Goal: Information Seeking & Learning: Find specific fact

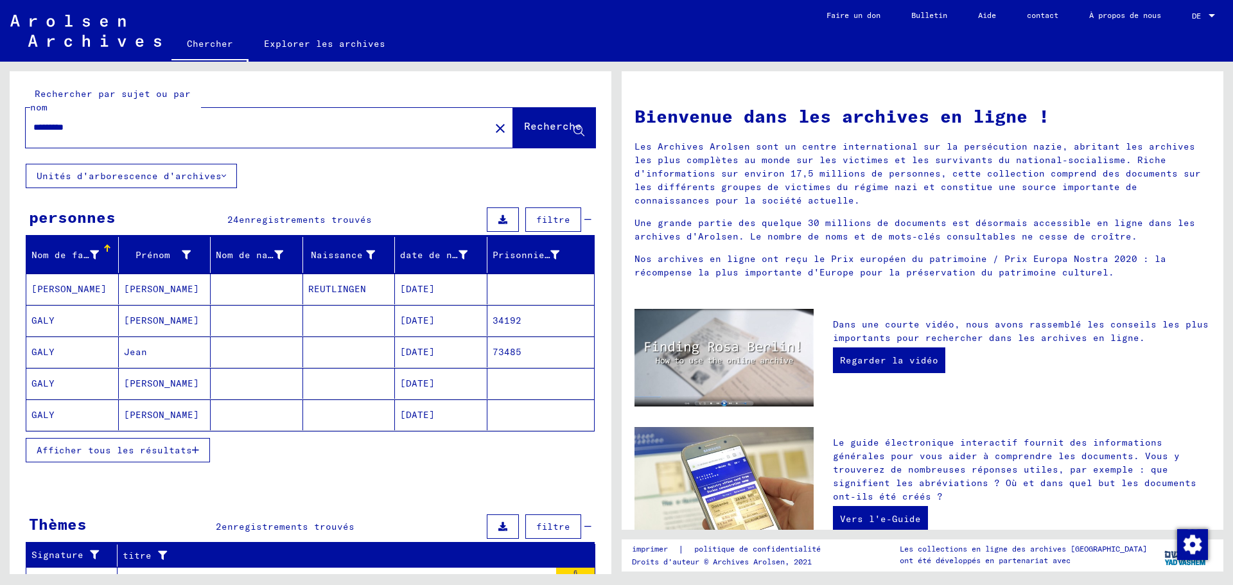
click at [221, 173] on icon at bounding box center [223, 175] width 4 height 9
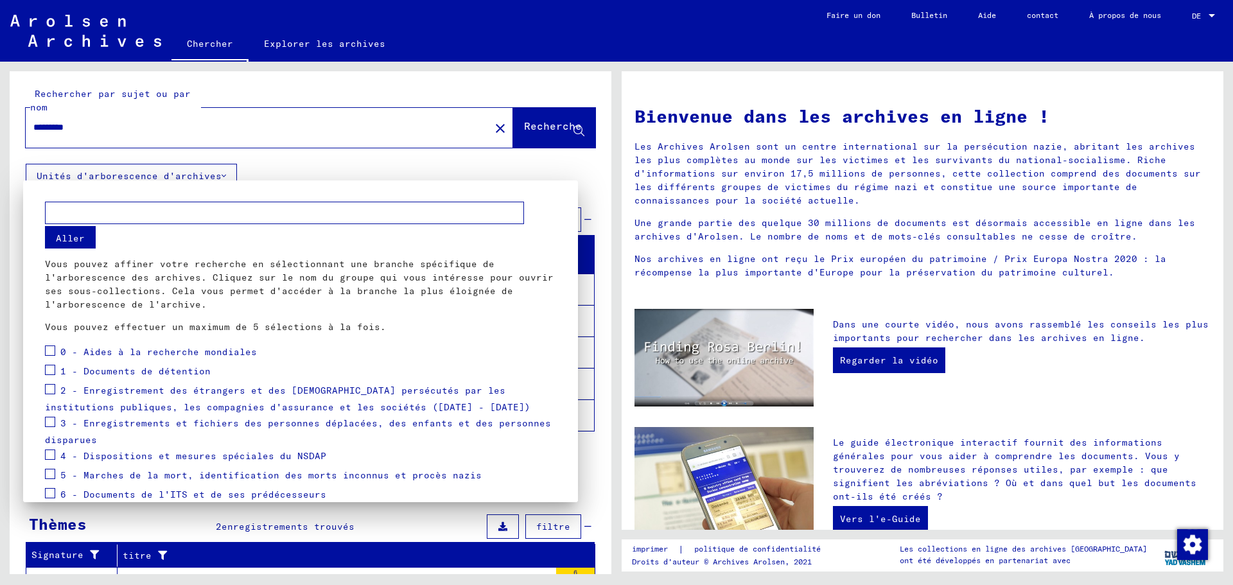
click at [219, 173] on div at bounding box center [616, 292] width 1233 height 585
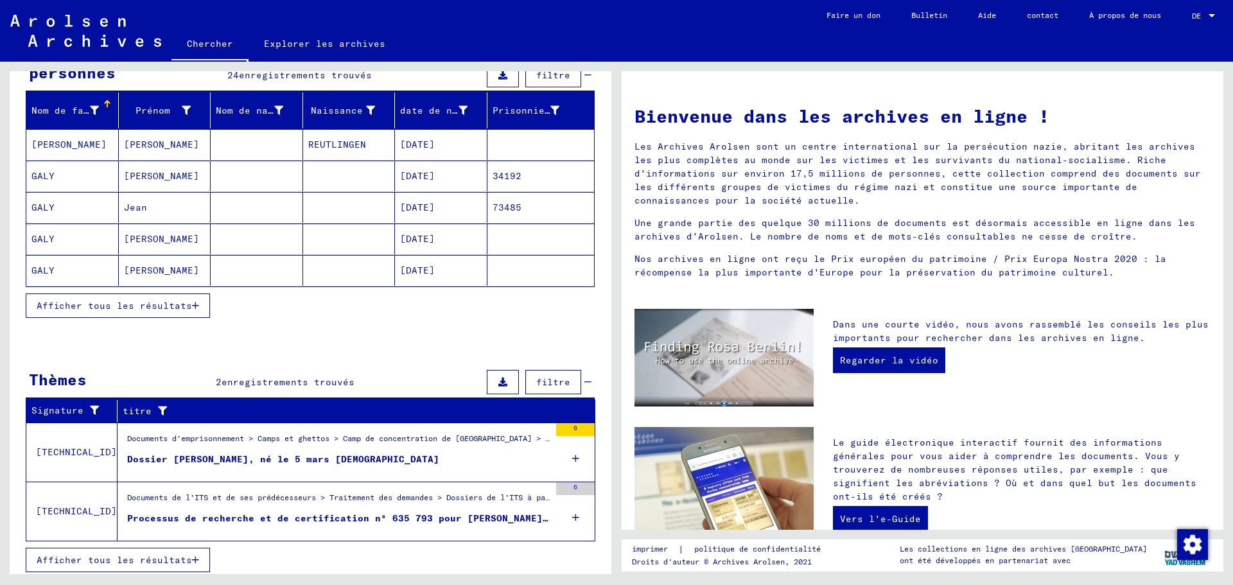
scroll to position [150, 0]
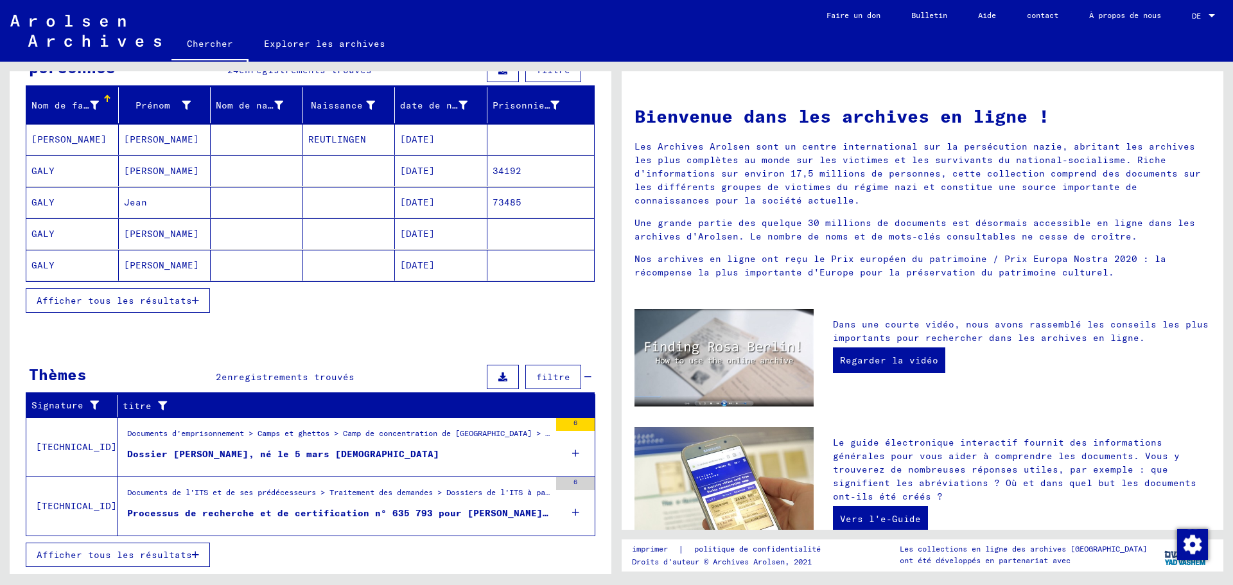
click at [186, 551] on font "Afficher tous les résultats" at bounding box center [114, 555] width 155 height 12
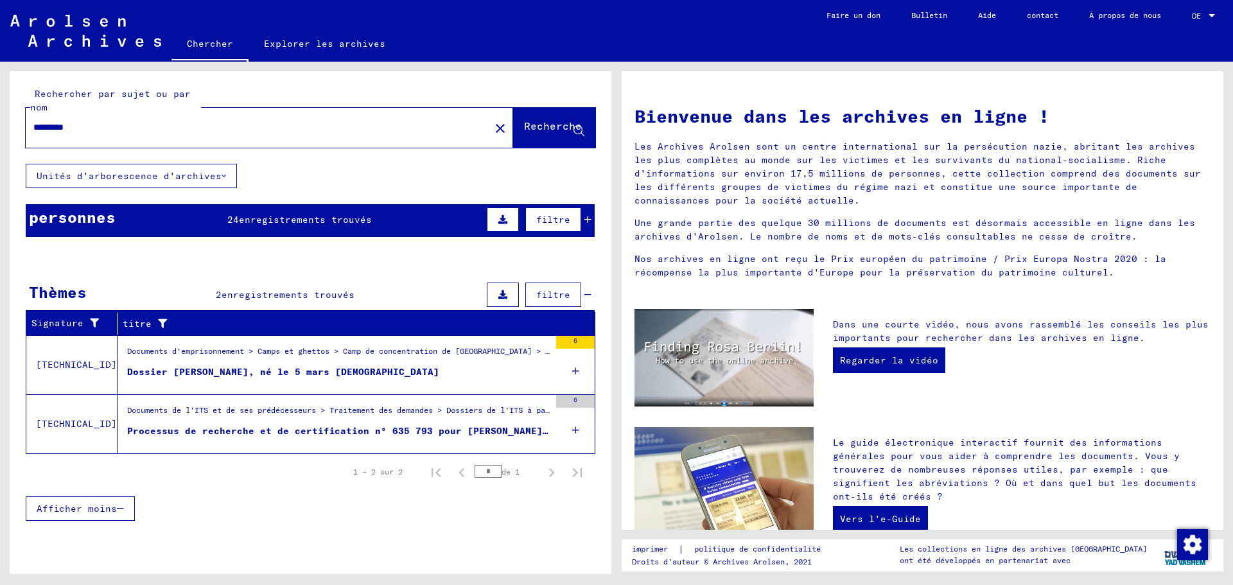
scroll to position [0, 0]
click at [275, 220] on font "enregistrements trouvés" at bounding box center [305, 220] width 133 height 12
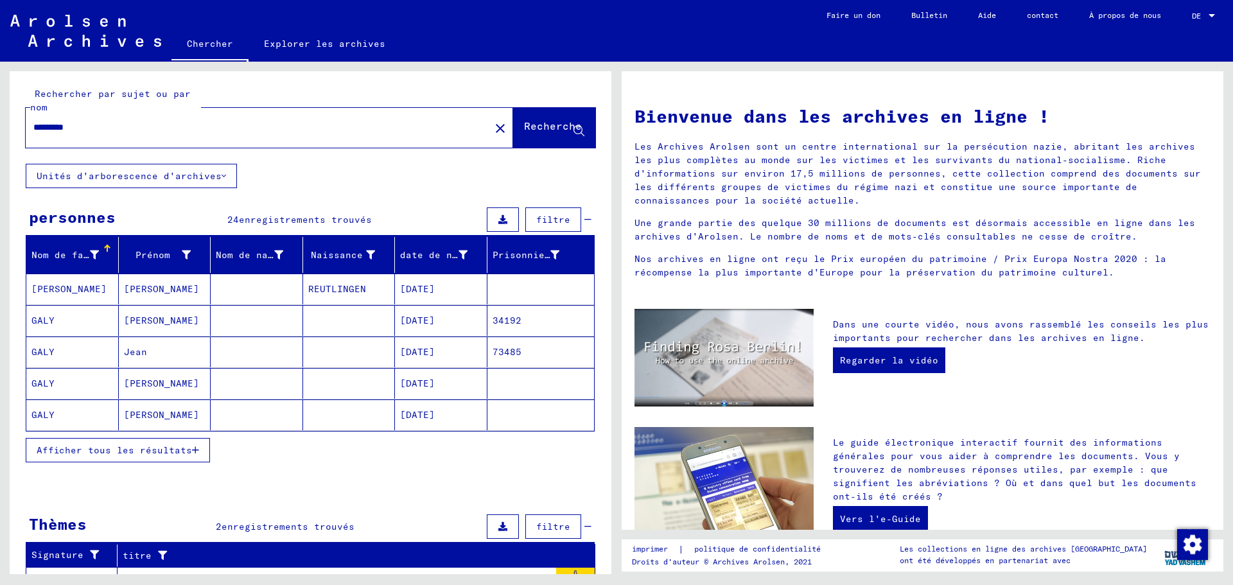
click at [162, 455] on font "Afficher tous les résultats" at bounding box center [114, 450] width 155 height 12
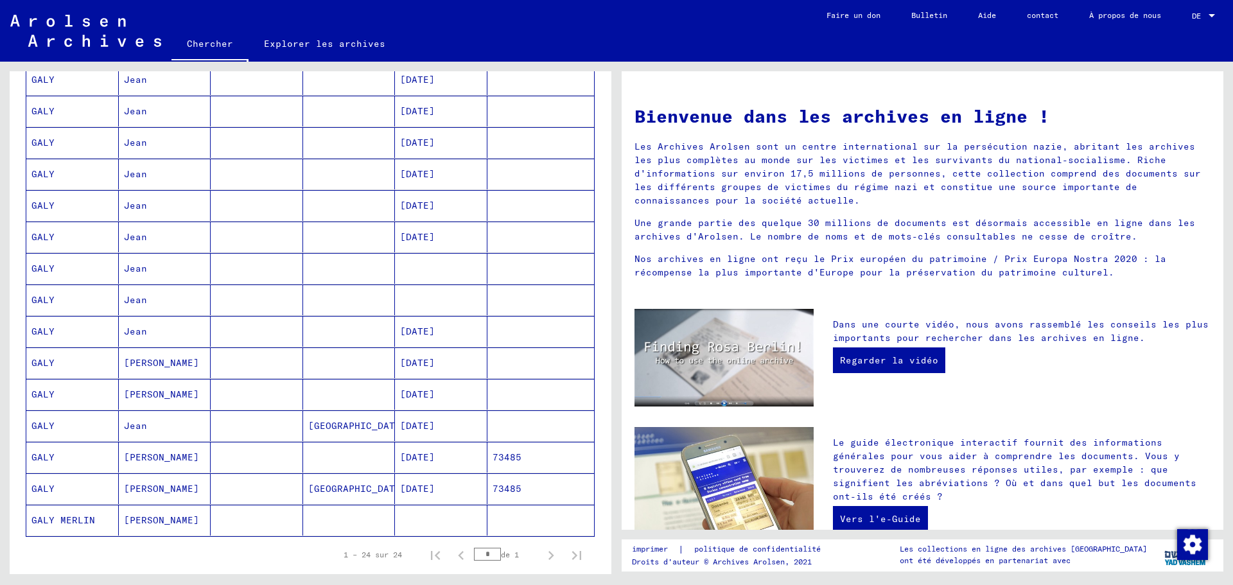
scroll to position [514, 0]
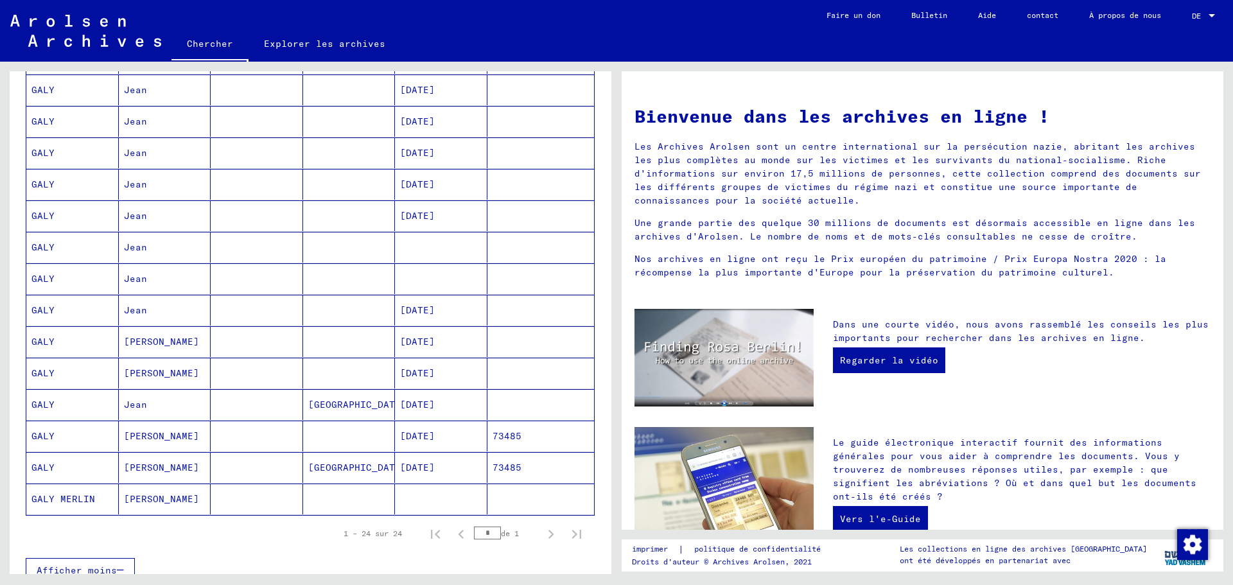
click at [426, 463] on font "[DATE]" at bounding box center [417, 468] width 35 height 12
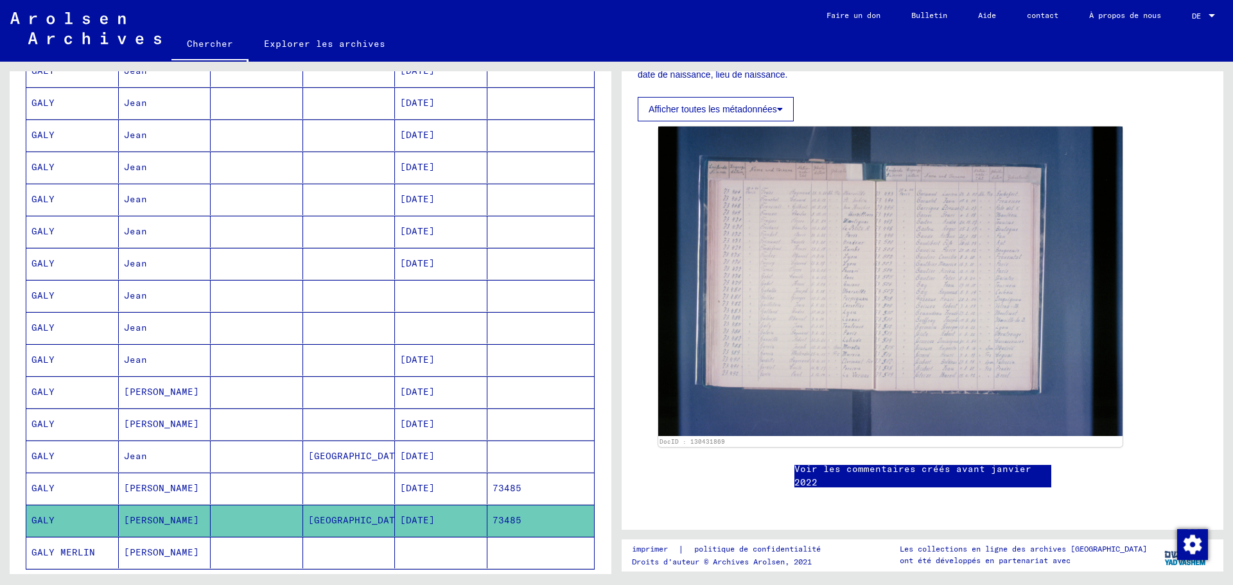
scroll to position [455, 0]
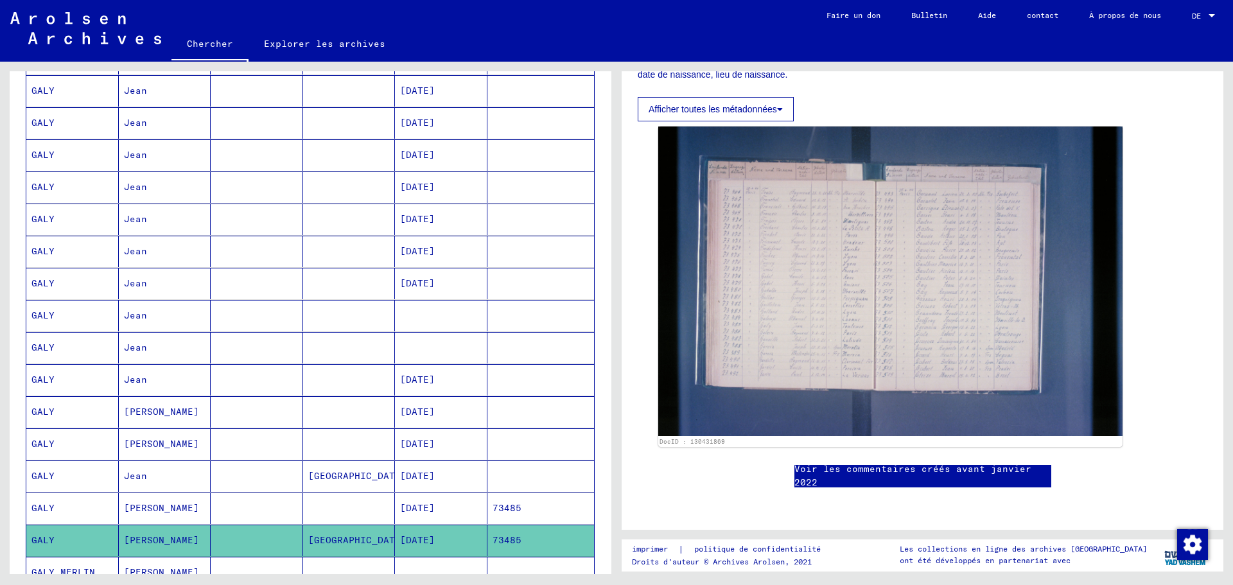
click at [426, 437] on font "[DATE]" at bounding box center [417, 443] width 35 height 13
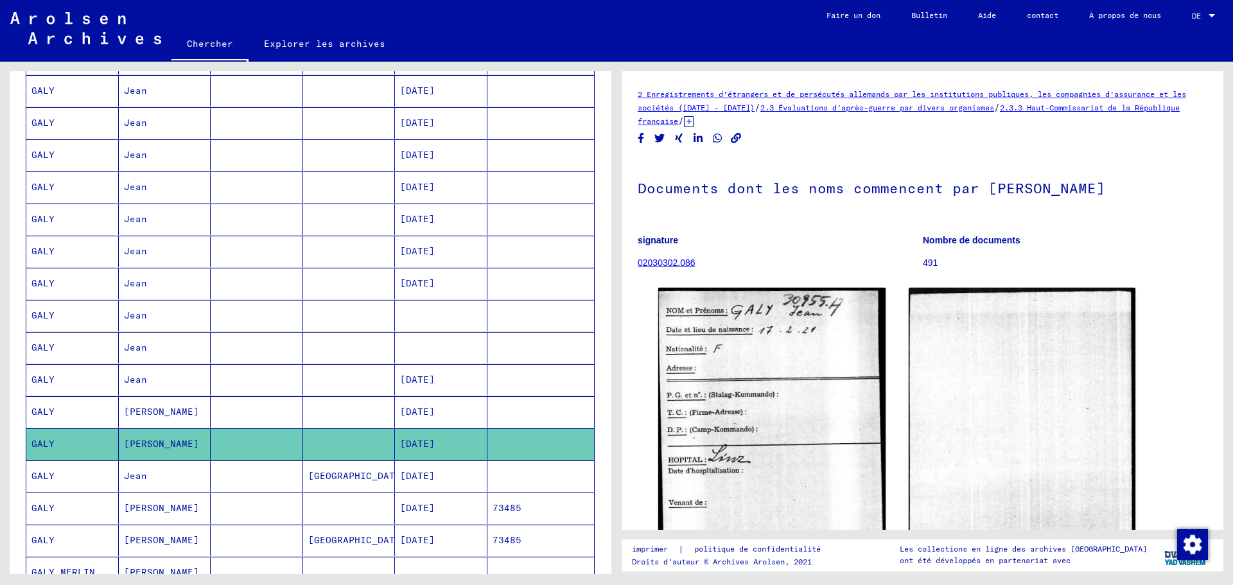
click at [435, 377] on font "[DATE]" at bounding box center [417, 380] width 35 height 12
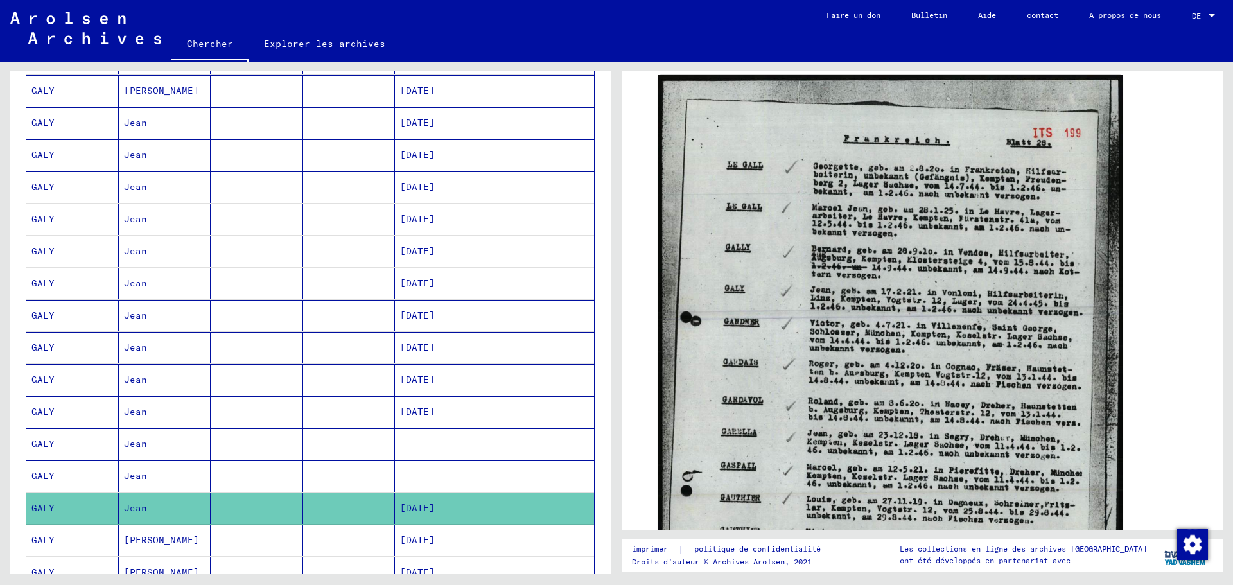
scroll to position [263, 0]
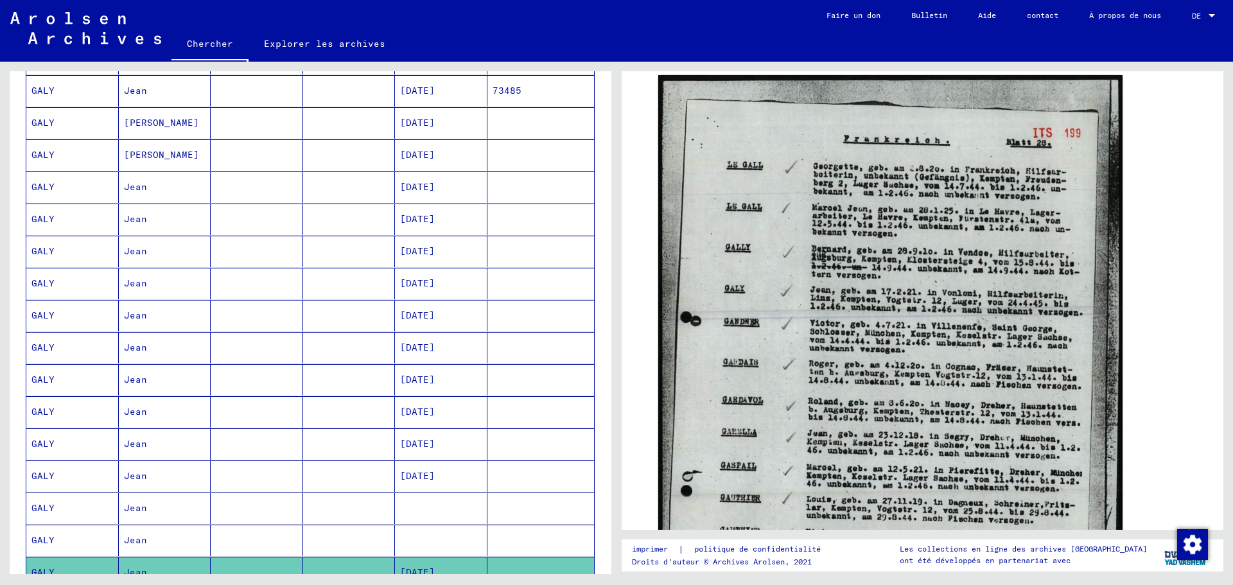
click at [417, 285] on font "[DATE]" at bounding box center [417, 283] width 35 height 12
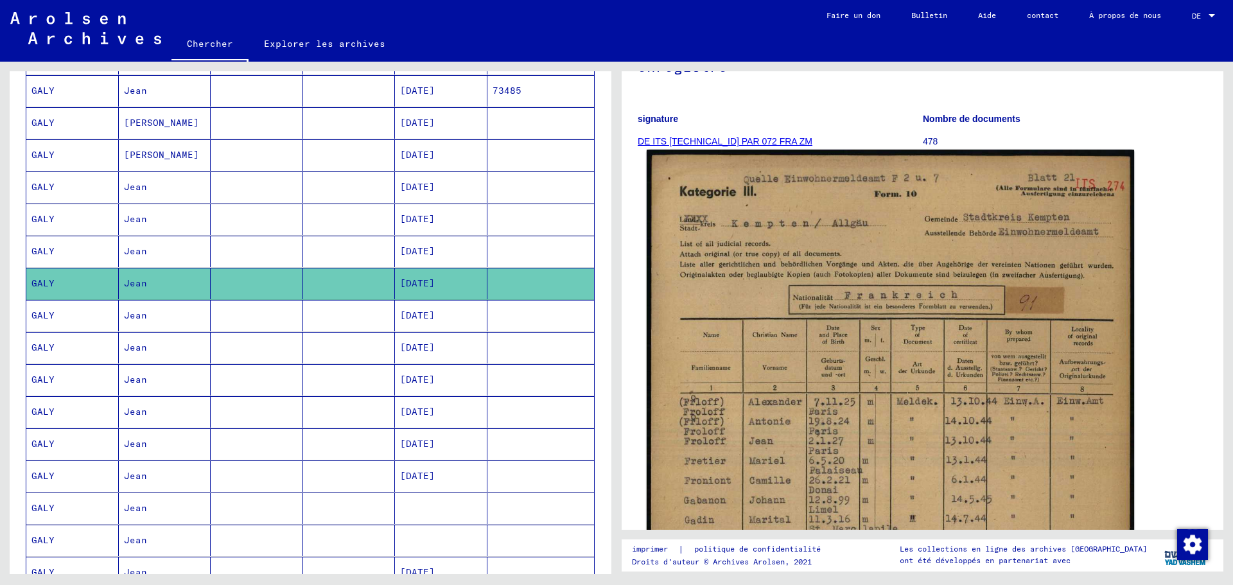
scroll to position [128, 0]
